Goal: Task Accomplishment & Management: Complete application form

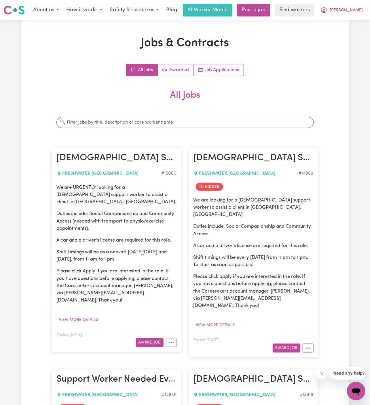
click at [177, 232] on article "[DEMOGRAPHIC_DATA] Support Worker Needed In [GEOGRAPHIC_DATA], [GEOGRAPHIC_DATA…" at bounding box center [117, 249] width 130 height 204
click at [193, 232] on article "[DEMOGRAPHIC_DATA] Support Worker Needed Every [DATE] In [GEOGRAPHIC_DATA], [GE…" at bounding box center [254, 252] width 130 height 210
click at [229, 66] on link "Job Applications" at bounding box center [219, 70] width 50 height 12
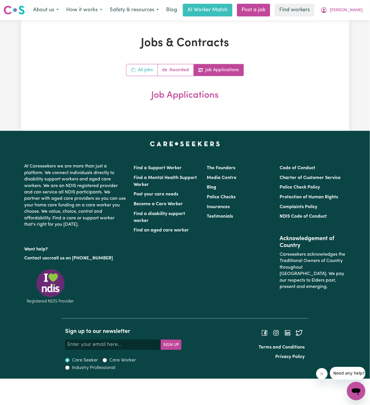
click at [140, 72] on link "All Jobs" at bounding box center [141, 70] width 31 height 12
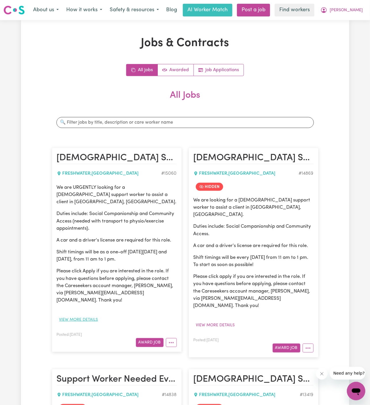
click at [83, 315] on button "View more details" at bounding box center [79, 319] width 44 height 9
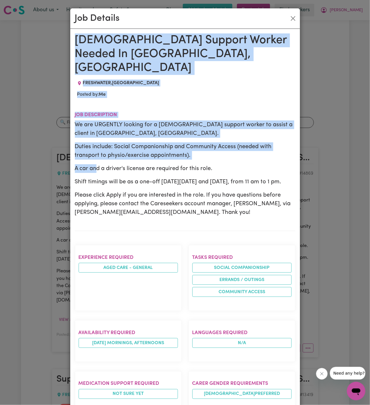
drag, startPoint x: 76, startPoint y: 42, endPoint x: 152, endPoint y: 351, distance: 318.3
click at [152, 351] on div "[DEMOGRAPHIC_DATA] Support Worker Needed In [GEOGRAPHIC_DATA], [GEOGRAPHIC_DATA…" at bounding box center [185, 339] width 221 height 613
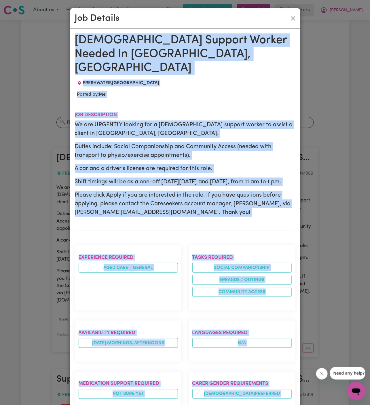
scroll to position [212, 0]
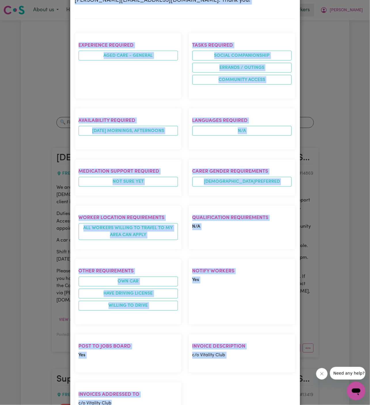
copy div "[DEMOGRAPHIC_DATA] Support Worker Needed In [GEOGRAPHIC_DATA], [GEOGRAPHIC_DATA…"
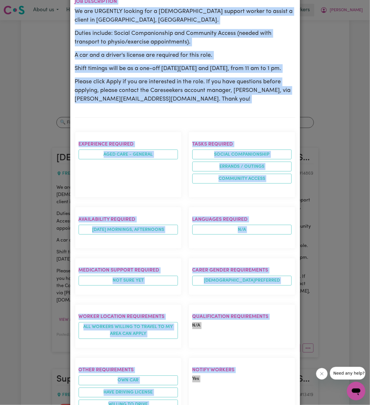
scroll to position [0, 0]
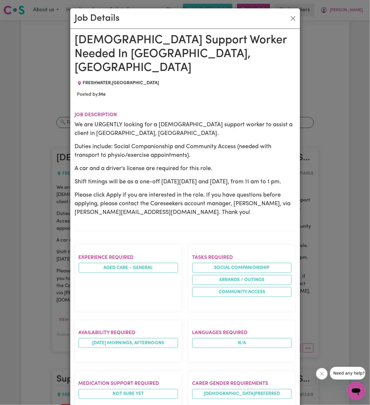
click at [299, 20] on div "Job Details" at bounding box center [185, 18] width 230 height 20
click at [294, 19] on button "Close" at bounding box center [293, 18] width 9 height 9
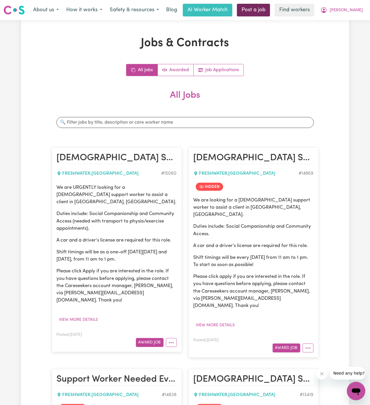
click at [270, 7] on link "Post a job" at bounding box center [253, 10] width 33 height 13
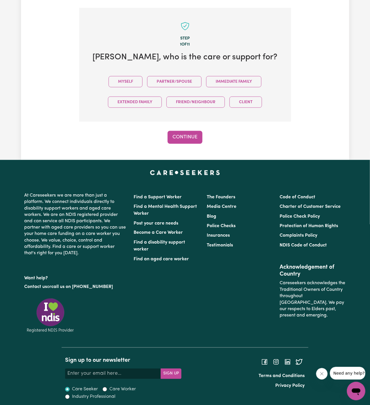
scroll to position [144, 0]
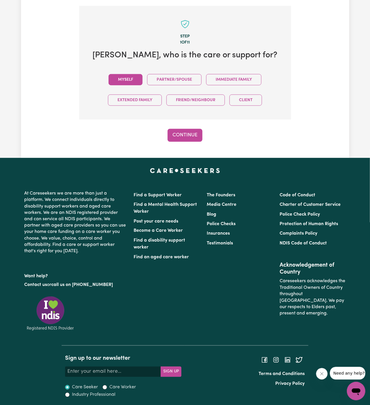
click at [132, 78] on button "Myself" at bounding box center [126, 79] width 34 height 11
click at [188, 129] on button "Continue" at bounding box center [185, 135] width 35 height 13
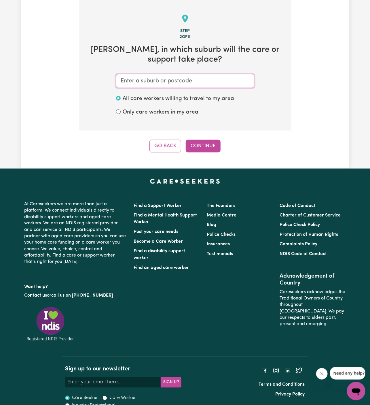
click at [211, 82] on input "text" at bounding box center [185, 81] width 138 height 14
paste input "Freshwater"
type input "Freshwater"
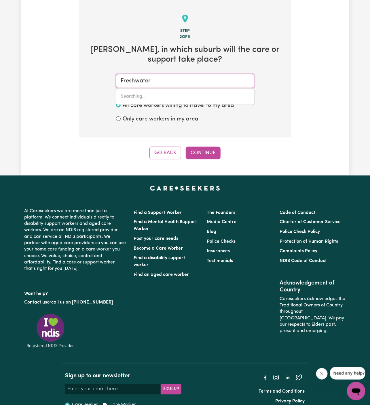
type input "[GEOGRAPHIC_DATA], [GEOGRAPHIC_DATA], 2096"
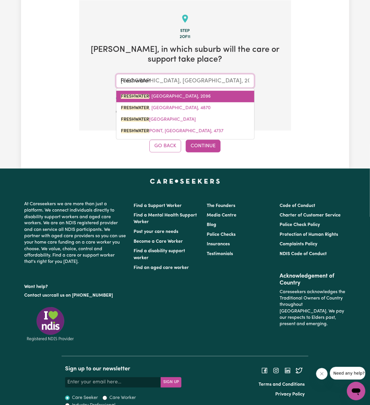
click at [167, 99] on link "FRESHWATER , [GEOGRAPHIC_DATA], 2096" at bounding box center [185, 97] width 138 height 12
type input "FRESHWATER, [GEOGRAPHIC_DATA], 2096"
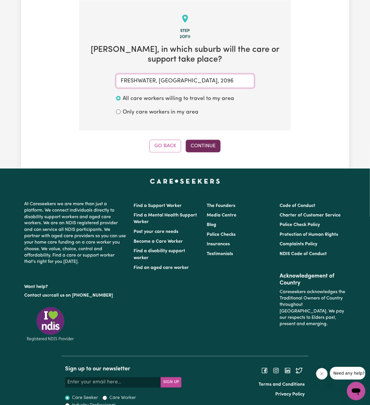
type input "FRESHWATER, [GEOGRAPHIC_DATA], 2096"
click at [196, 149] on button "Continue" at bounding box center [203, 146] width 35 height 13
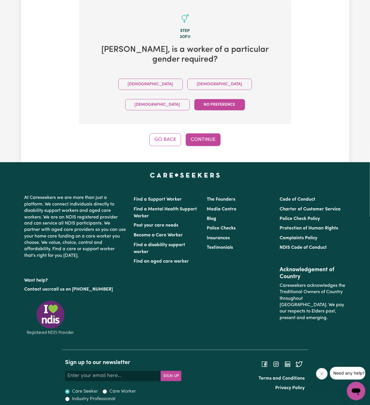
scroll to position [134, 0]
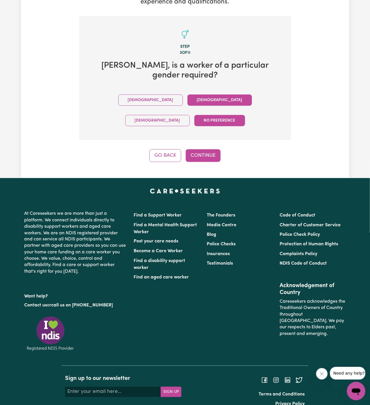
click at [188, 97] on button "[DEMOGRAPHIC_DATA]" at bounding box center [220, 99] width 65 height 11
click at [207, 149] on button "Continue" at bounding box center [203, 155] width 35 height 13
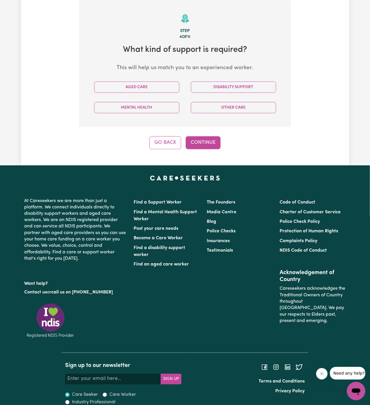
scroll to position [149, 0]
click at [171, 83] on button "Aged Care" at bounding box center [136, 87] width 85 height 11
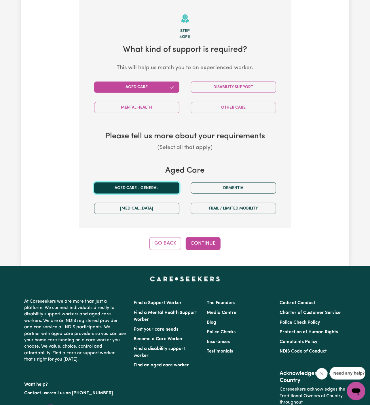
click at [158, 188] on button "Aged care - General" at bounding box center [136, 187] width 85 height 11
click at [209, 243] on button "Continue" at bounding box center [203, 243] width 35 height 13
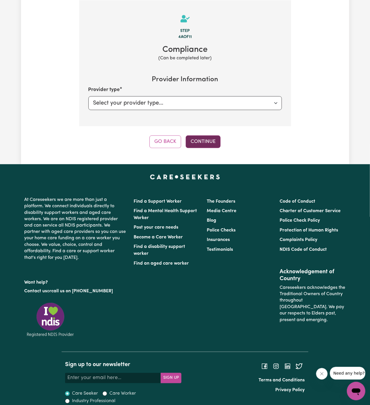
click at [210, 139] on button "Continue" at bounding box center [203, 141] width 35 height 13
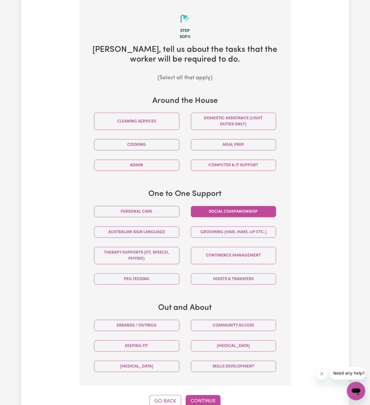
click at [232, 214] on button "Social companionship" at bounding box center [233, 211] width 85 height 11
drag, startPoint x: 167, startPoint y: 326, endPoint x: 199, endPoint y: 326, distance: 32.0
click at [168, 326] on button "Errands / Outings" at bounding box center [136, 325] width 85 height 11
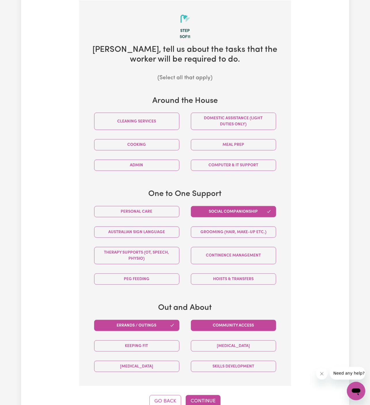
click at [205, 326] on button "Community access" at bounding box center [233, 325] width 85 height 11
click at [194, 398] on button "Continue" at bounding box center [203, 401] width 35 height 13
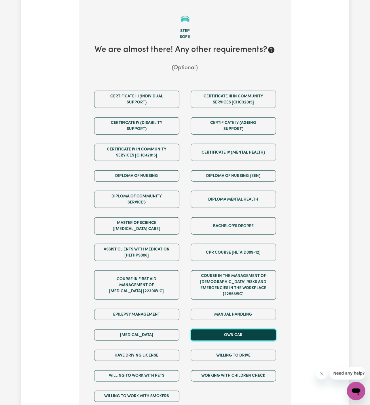
click at [229, 329] on button "Own Car" at bounding box center [233, 334] width 85 height 11
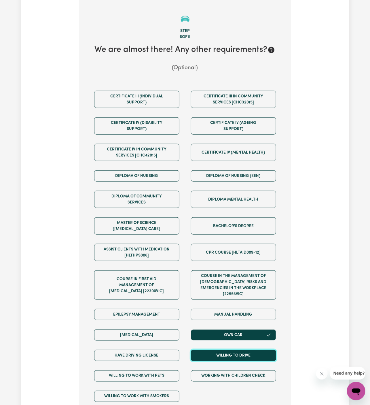
click at [230, 350] on button "Willing to drive" at bounding box center [233, 355] width 85 height 11
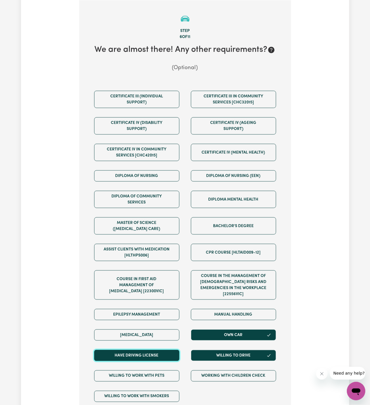
click at [139, 350] on button "Have driving license" at bounding box center [136, 355] width 85 height 11
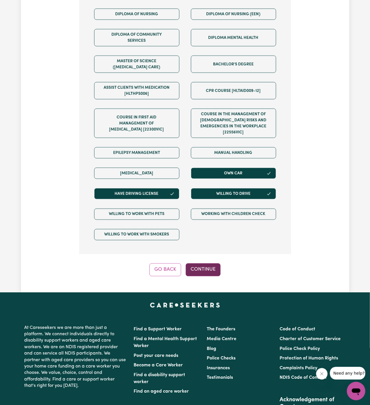
click at [199, 263] on button "Continue" at bounding box center [203, 269] width 35 height 13
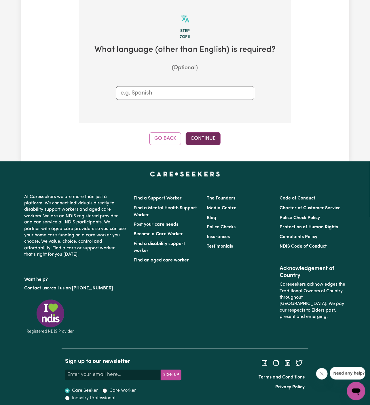
click at [210, 141] on button "Continue" at bounding box center [203, 138] width 35 height 13
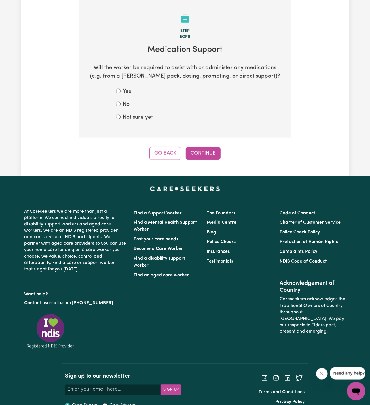
click at [127, 101] on label "No" at bounding box center [126, 105] width 7 height 8
click at [121, 102] on input "No" at bounding box center [118, 104] width 5 height 5
radio input "true"
click at [202, 148] on button "Continue" at bounding box center [203, 153] width 35 height 13
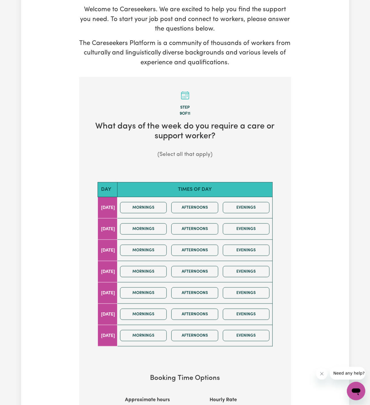
scroll to position [160, 0]
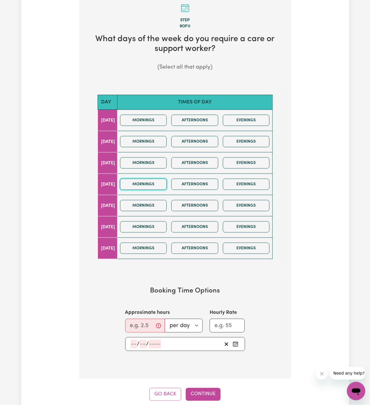
drag, startPoint x: 158, startPoint y: 181, endPoint x: 224, endPoint y: 162, distance: 68.9
click at [224, 162] on tbody "[DATE] Mornings Afternoons Evenings [DATE] Mornings Afternoons Evenings [DATE] …" at bounding box center [185, 184] width 175 height 149
click at [224, 162] on div "Mornings Afternoons Evenings" at bounding box center [195, 163] width 154 height 20
click at [160, 162] on button "Mornings" at bounding box center [143, 162] width 47 height 11
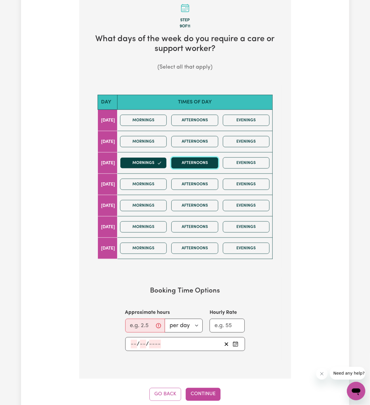
click at [186, 162] on button "Afternoons" at bounding box center [194, 162] width 47 height 11
click at [137, 326] on input "Approximate hours" at bounding box center [145, 326] width 40 height 14
type input "2"
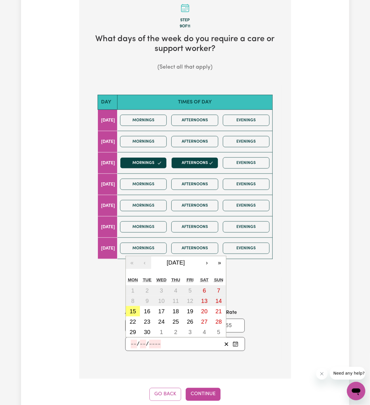
click at [131, 343] on input "number" at bounding box center [134, 344] width 6 height 9
click at [161, 309] on abbr "17" at bounding box center [161, 311] width 6 height 6
type input "[DATE]"
type input "17"
type input "9"
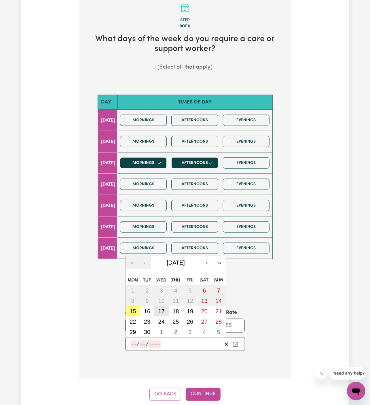
type input "2025"
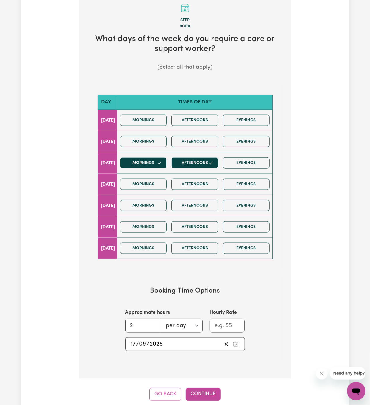
click at [213, 395] on button "Continue" at bounding box center [203, 394] width 35 height 13
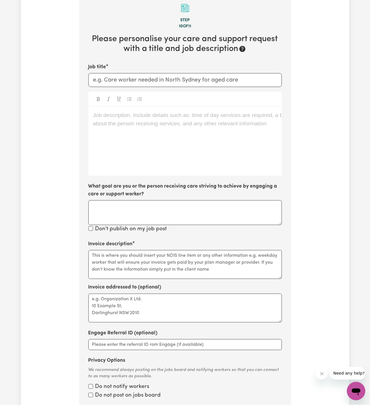
scroll to position [149, 0]
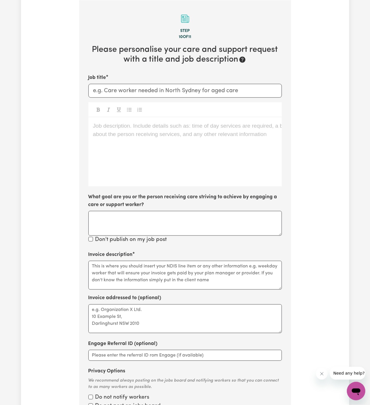
click at [164, 163] on div "Job description. Include details such as: time of day services are required, a …" at bounding box center [185, 151] width 194 height 69
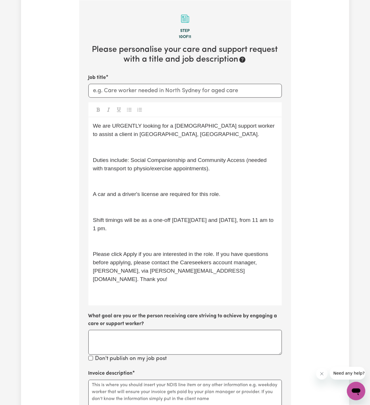
click at [131, 148] on p "﻿" at bounding box center [185, 147] width 184 height 8
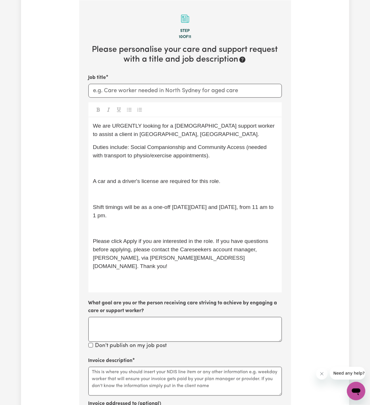
click at [124, 178] on span "A car and a driver's license are required for this role." at bounding box center [157, 181] width 128 height 6
click at [129, 161] on div "We are URGENTLY looking for a [DEMOGRAPHIC_DATA] support worker to assist a cli…" at bounding box center [185, 204] width 194 height 175
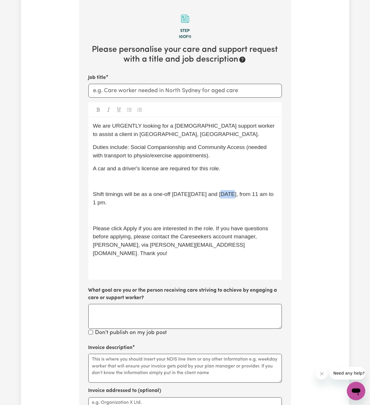
drag, startPoint x: 232, startPoint y: 195, endPoint x: 221, endPoint y: 195, distance: 11.2
click at [221, 195] on span "Shift timings will be as a one-off [DATE][DATE] and [DATE], from 11 am to 1 pm." at bounding box center [184, 198] width 182 height 14
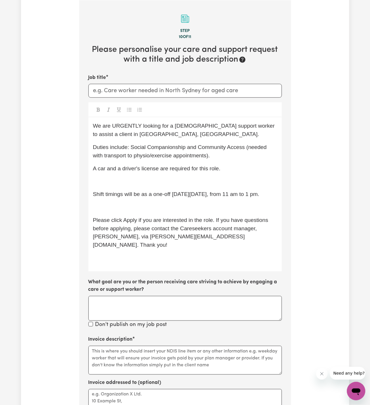
click at [192, 174] on div "We are URGENTLY looking for a [DEMOGRAPHIC_DATA] support worker to assist a cli…" at bounding box center [185, 194] width 194 height 154
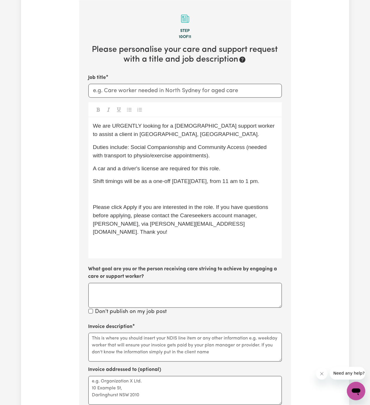
click at [149, 193] on p "﻿" at bounding box center [185, 194] width 184 height 8
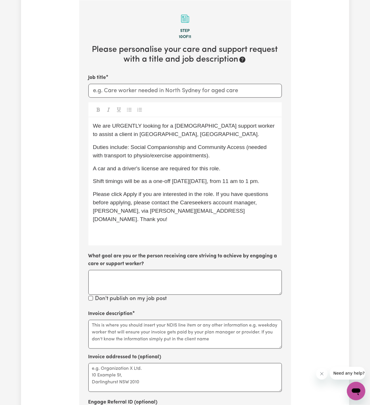
click at [145, 229] on div "We are URGENTLY looking for a [DEMOGRAPHIC_DATA] support worker to assist a cli…" at bounding box center [185, 181] width 194 height 128
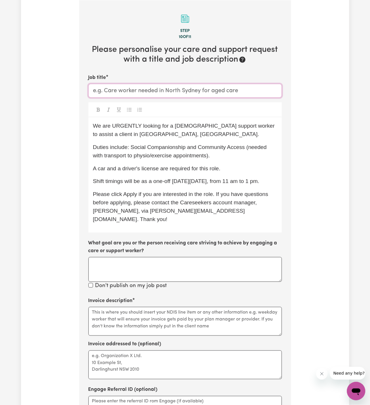
click at [168, 90] on input "Job title" at bounding box center [185, 91] width 194 height 14
paste input "[DEMOGRAPHIC_DATA] Support Worker Needed In [GEOGRAPHIC_DATA], [GEOGRAPHIC_DATA]"
type input "[DEMOGRAPHIC_DATA] Support Worker Needed In [GEOGRAPHIC_DATA], [GEOGRAPHIC_DATA]"
click at [144, 307] on textarea "Invoice description" at bounding box center [185, 321] width 194 height 29
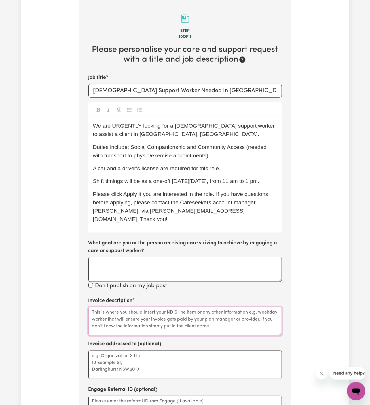
click at [144, 307] on textarea "Invoice description" at bounding box center [185, 321] width 194 height 29
paste textarea "Social Companionship and Community Access"
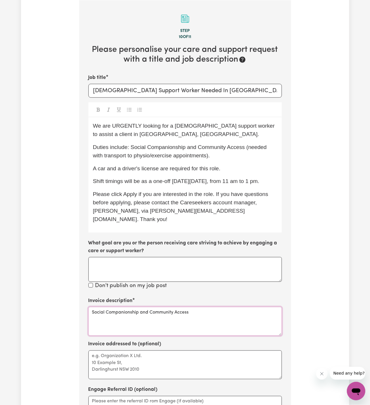
type textarea "Social Companionship and Community Access"
click at [146, 350] on textarea "Invoice addressed to (optional)" at bounding box center [185, 364] width 194 height 29
click at [230, 350] on textarea "Invoice addressed to (optional)" at bounding box center [185, 364] width 194 height 29
paste textarea "c/o Vitality Club"
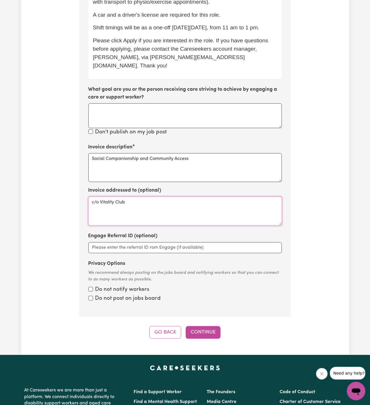
scroll to position [322, 0]
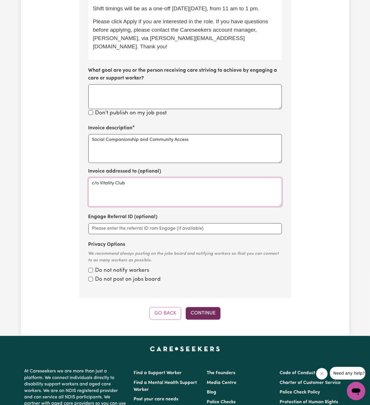
type textarea "c/o Vitality Club"
click at [206, 307] on button "Continue" at bounding box center [203, 313] width 35 height 13
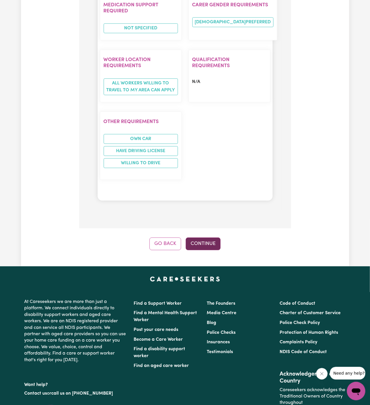
click at [206, 237] on button "Continue" at bounding box center [203, 243] width 35 height 13
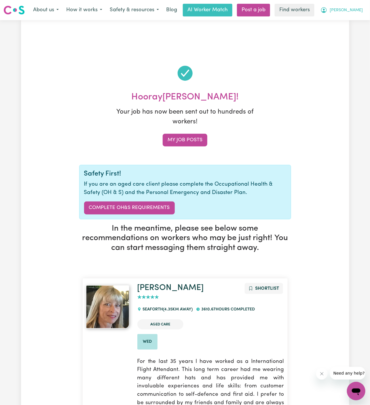
click at [354, 8] on span "[PERSON_NAME]" at bounding box center [346, 10] width 33 height 6
click at [343, 25] on link "My Dashboard" at bounding box center [344, 22] width 46 height 11
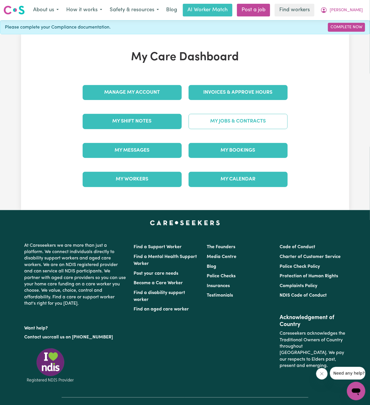
click at [249, 125] on link "My Jobs & Contracts" at bounding box center [238, 121] width 99 height 15
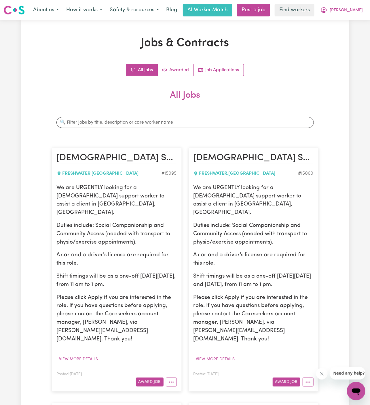
click at [231, 72] on link "Job Applications" at bounding box center [219, 70] width 50 height 12
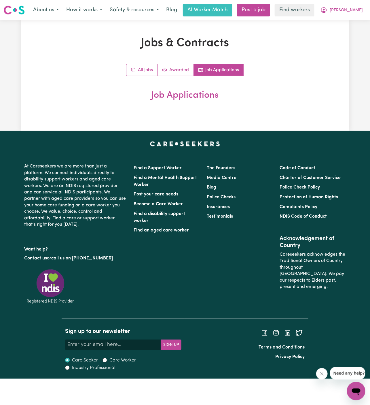
click at [244, 91] on h2 "Job Applications" at bounding box center [185, 95] width 267 height 11
click at [149, 69] on link "All Jobs" at bounding box center [141, 70] width 31 height 12
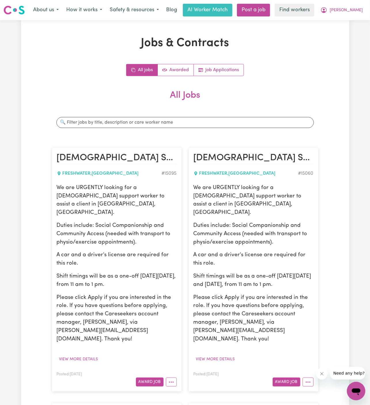
click at [312, 370] on div "Posted: [DATE] Award Job" at bounding box center [254, 378] width 120 height 16
click at [311, 377] on button "More options" at bounding box center [308, 381] width 11 height 9
click at [323, 328] on link "Hide Job" at bounding box center [326, 334] width 46 height 12
click at [221, 64] on link "Job Applications" at bounding box center [219, 70] width 50 height 12
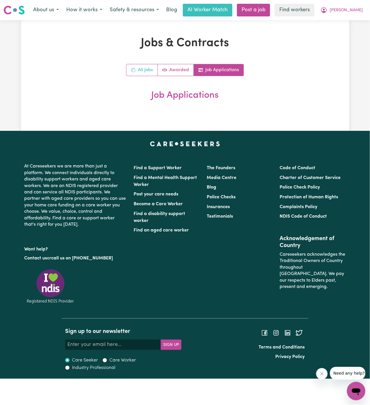
click at [137, 65] on link "All Jobs" at bounding box center [141, 70] width 31 height 12
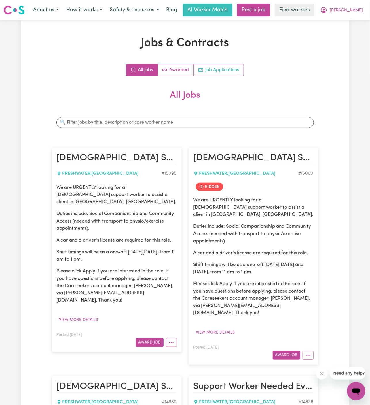
click at [224, 73] on link "Job Applications" at bounding box center [219, 70] width 50 height 12
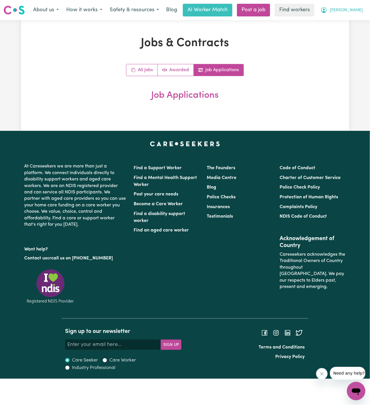
click at [359, 9] on span "[PERSON_NAME]" at bounding box center [346, 10] width 33 height 6
click at [359, 14] on button "[PERSON_NAME]" at bounding box center [342, 10] width 50 height 12
click at [358, 6] on button "[PERSON_NAME]" at bounding box center [342, 10] width 50 height 12
click at [358, 15] on button "[PERSON_NAME]" at bounding box center [342, 10] width 50 height 12
click at [357, 5] on button "[PERSON_NAME]" at bounding box center [342, 10] width 50 height 12
